Goal: Ask a question: Seek information or help from site administrators or community

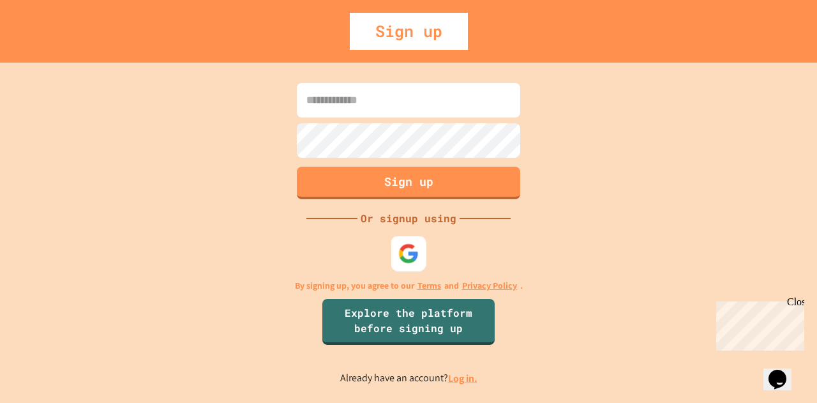
click at [406, 247] on img at bounding box center [408, 253] width 21 height 21
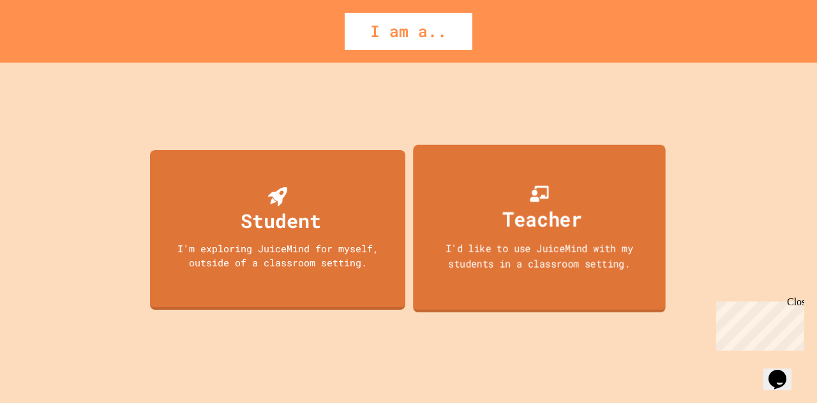
click at [556, 237] on div "Teacher I'd like to use JuiceMind with my students in a classroom setting." at bounding box center [539, 228] width 253 height 168
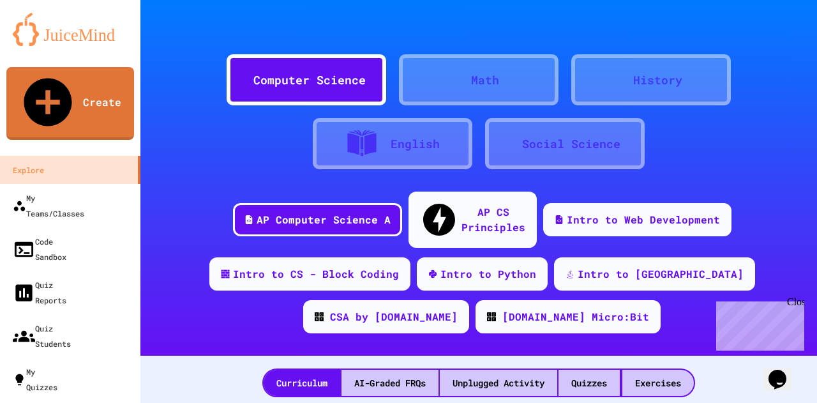
click at [775, 369] on icon "Opens Chat This icon Opens the chat window." at bounding box center [778, 379] width 20 height 20
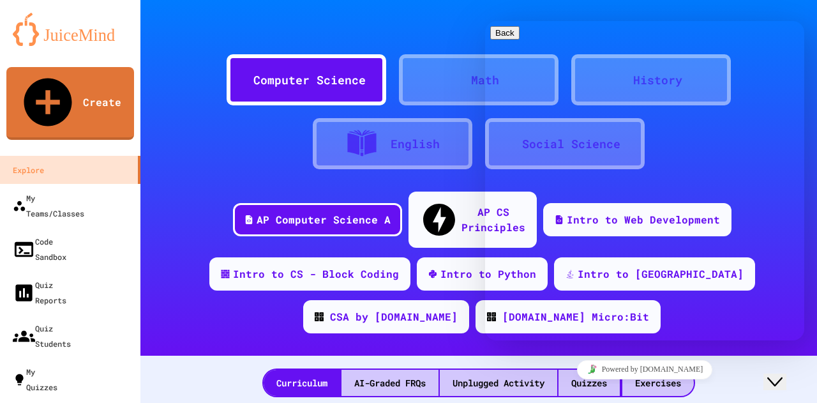
click at [572, 386] on textarea at bounding box center [539, 391] width 99 height 10
type textarea "**********"
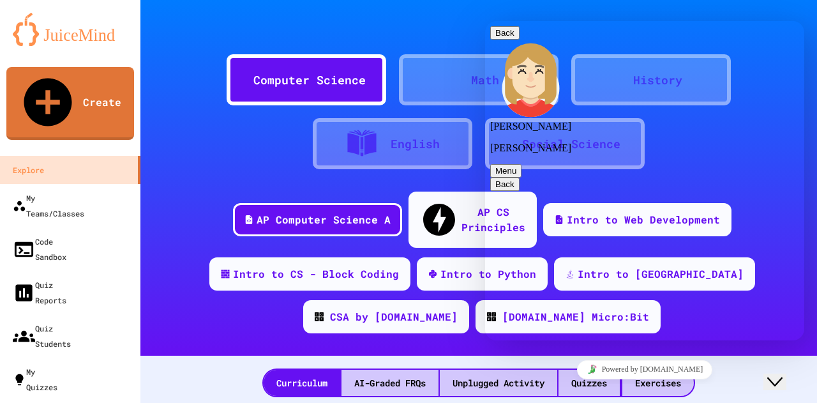
scroll to position [20, 0]
type textarea "**********"
click at [391, 140] on div "English" at bounding box center [415, 143] width 49 height 17
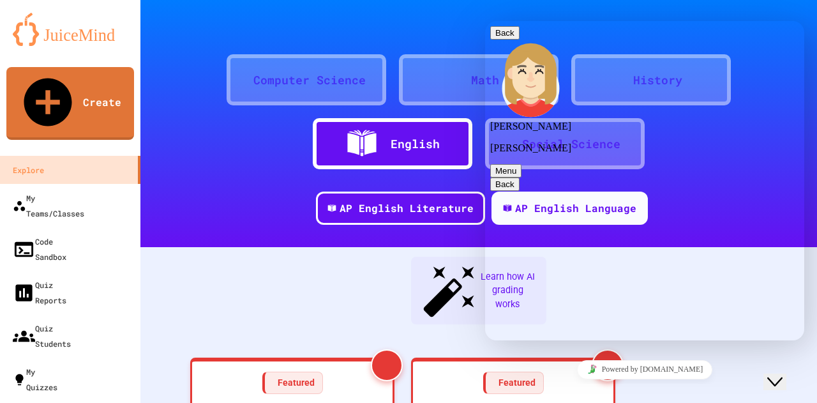
click at [346, 142] on icon at bounding box center [362, 144] width 32 height 32
drag, startPoint x: 639, startPoint y: 42, endPoint x: 658, endPoint y: 109, distance: 69.9
click at [506, 40] on button "Back" at bounding box center [504, 32] width 29 height 13
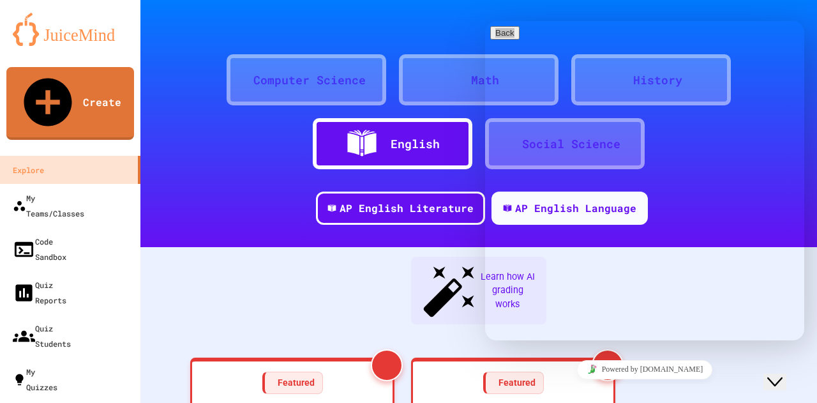
click at [444, 36] on div at bounding box center [478, 19] width 677 height 38
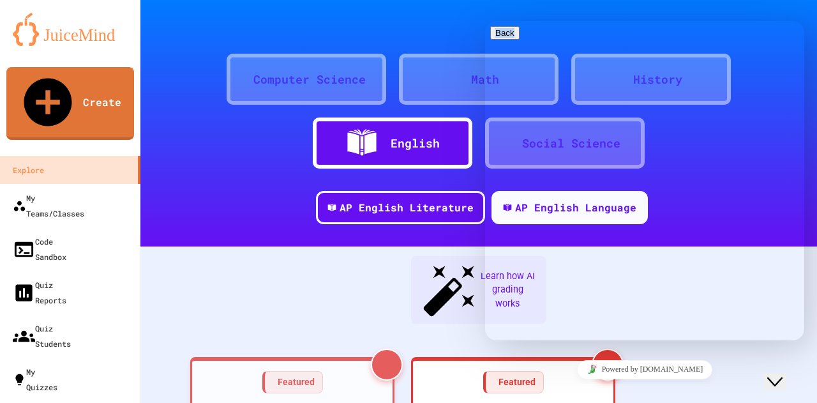
scroll to position [0, 0]
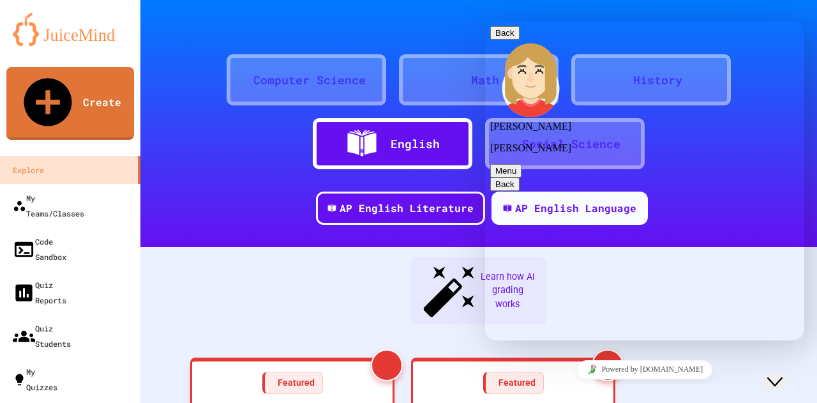
scroll to position [120, 0]
click at [522, 164] on button "Menu" at bounding box center [505, 170] width 31 height 13
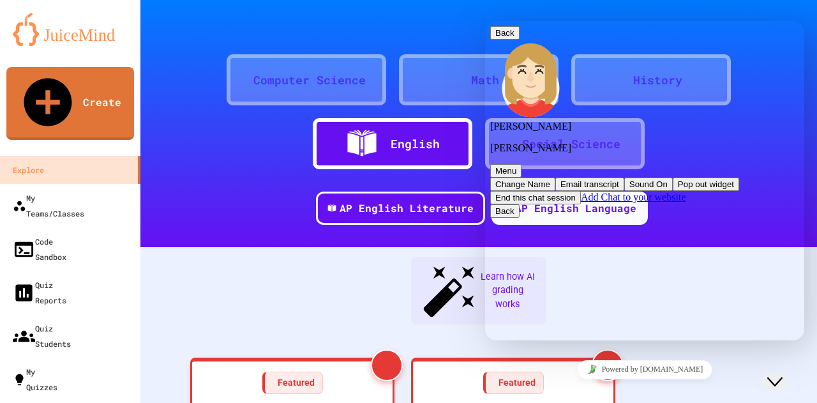
click at [673, 178] on button "Pop out widget" at bounding box center [706, 184] width 66 height 13
